Goal: Task Accomplishment & Management: Manage account settings

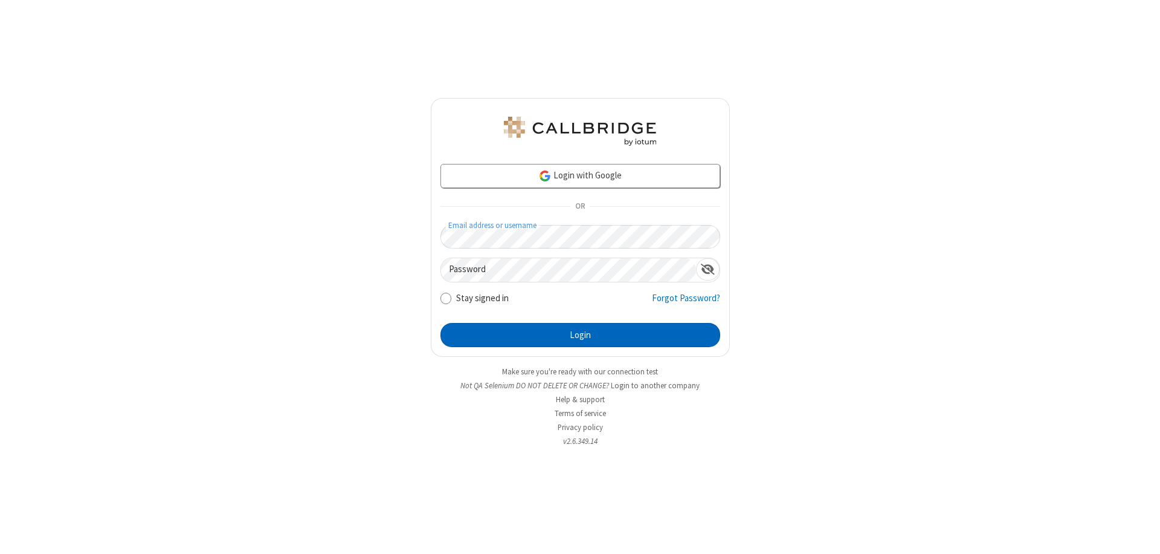
click at [580, 335] on button "Login" at bounding box center [581, 335] width 280 height 24
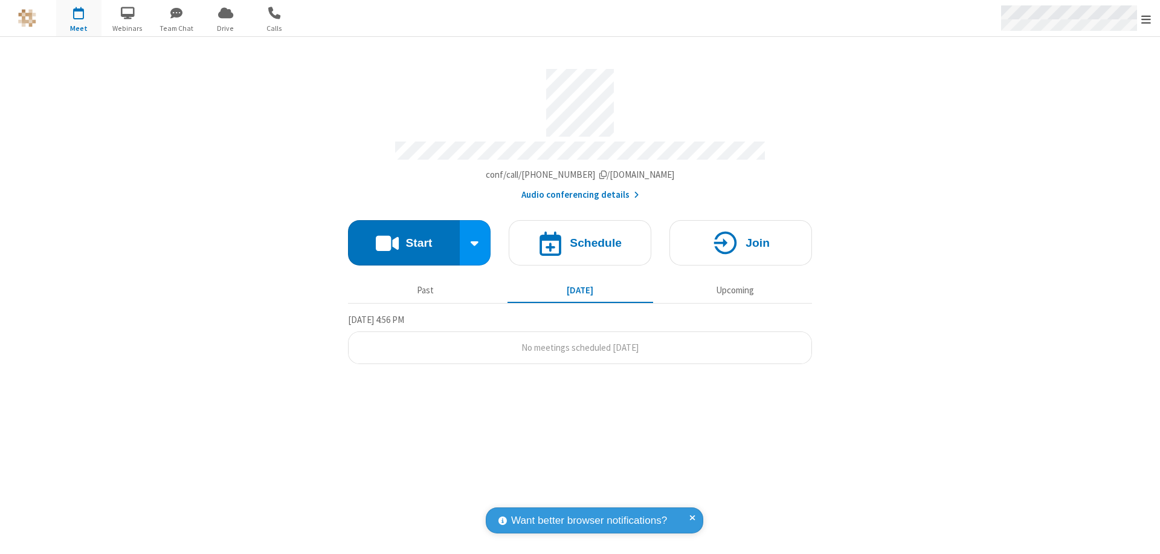
click at [1146, 18] on span "Open menu" at bounding box center [1147, 19] width 10 height 12
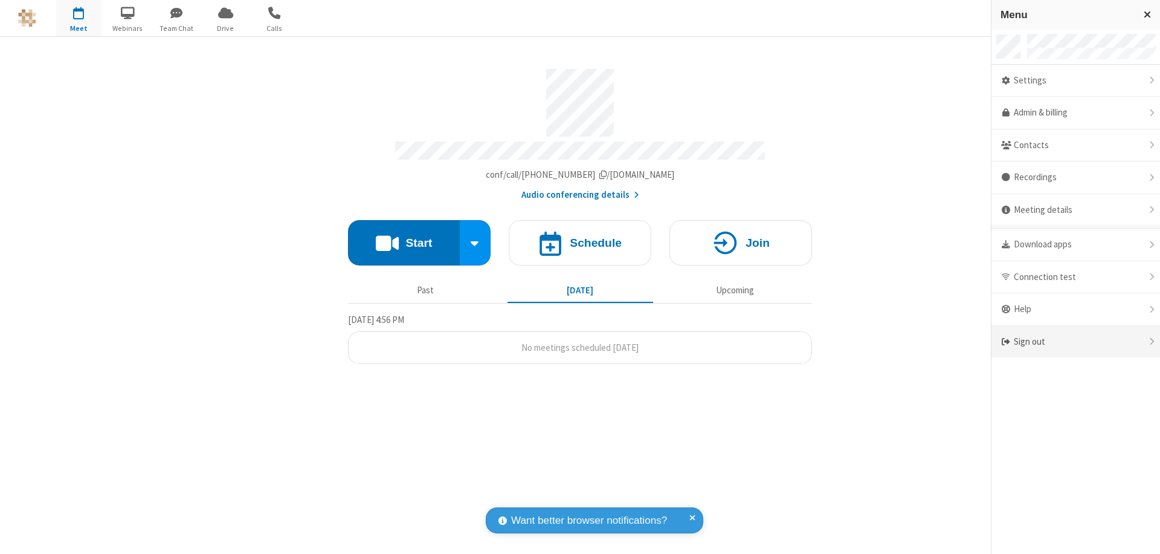
click at [1065, 341] on div "Sign out" at bounding box center [1076, 342] width 169 height 32
